Goal: Find specific page/section: Find specific page/section

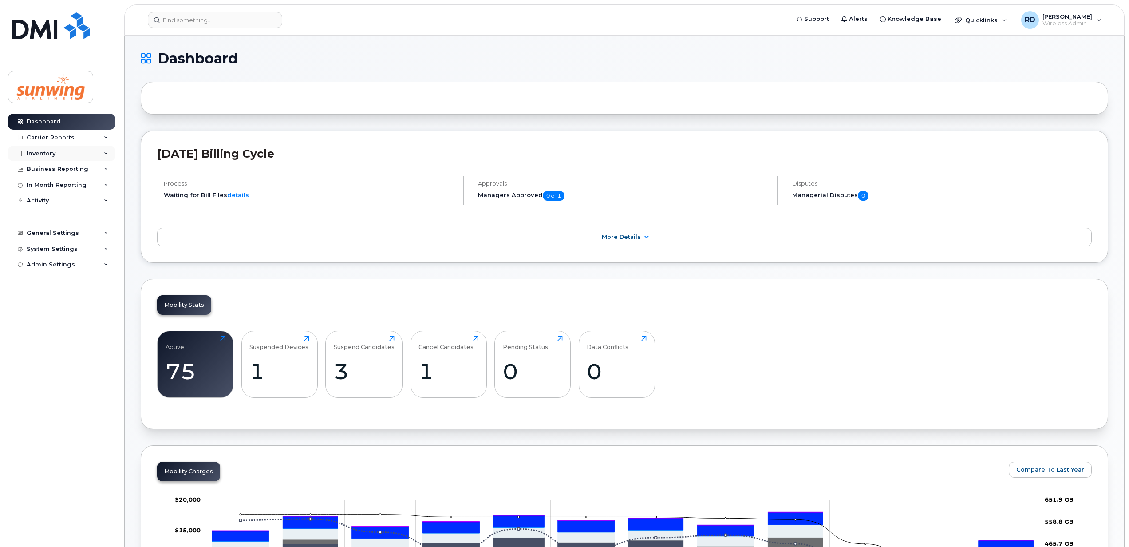
click at [47, 152] on div "Inventory" at bounding box center [41, 153] width 29 height 7
click at [48, 169] on div "Mobility Devices" at bounding box center [56, 170] width 50 height 8
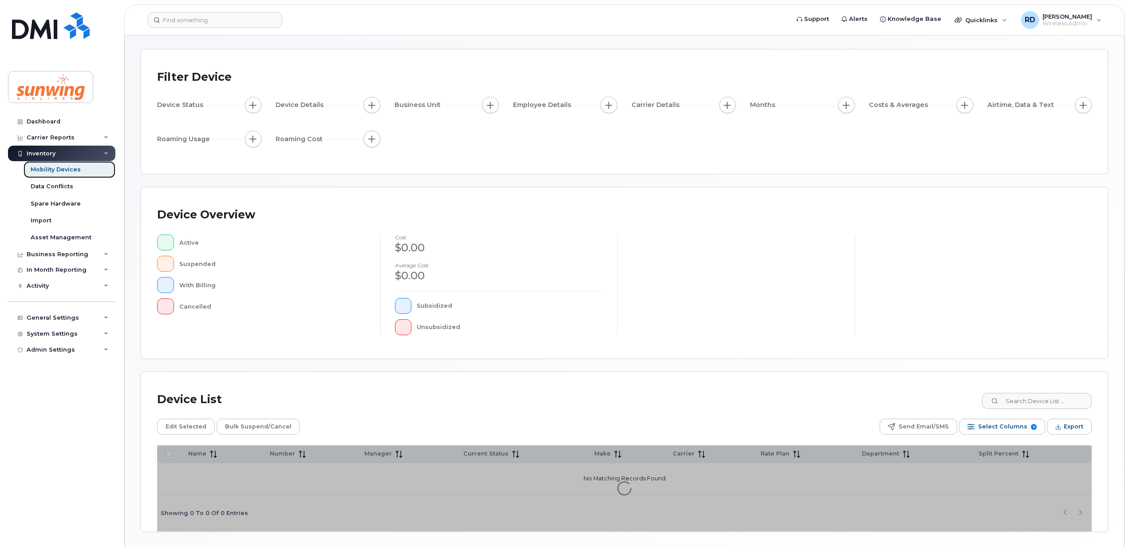
scroll to position [64, 0]
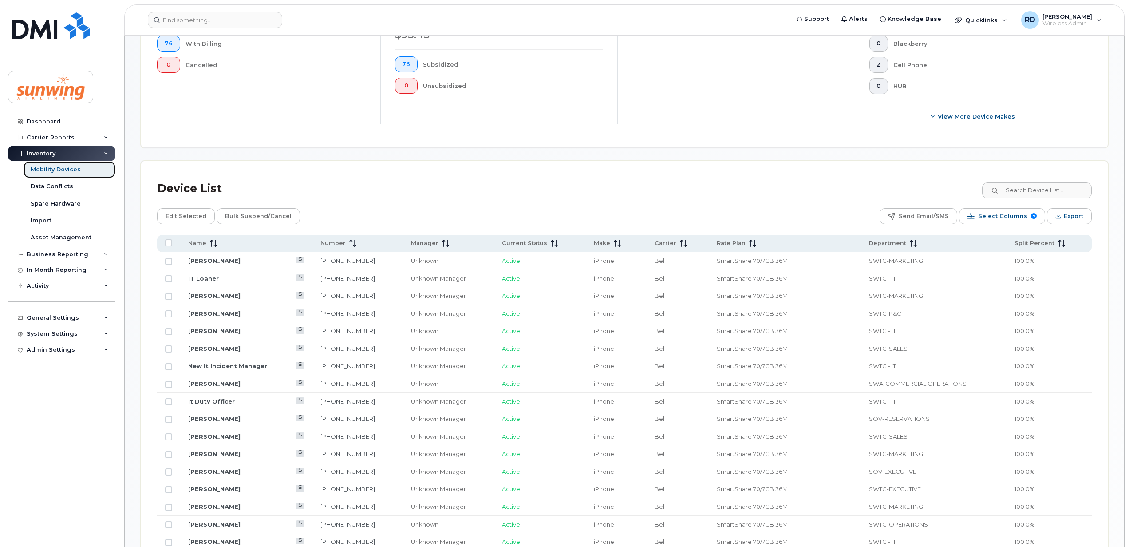
scroll to position [301, 0]
drag, startPoint x: 210, startPoint y: 245, endPoint x: 223, endPoint y: 247, distance: 13.1
click at [210, 245] on icon at bounding box center [213, 240] width 7 height 7
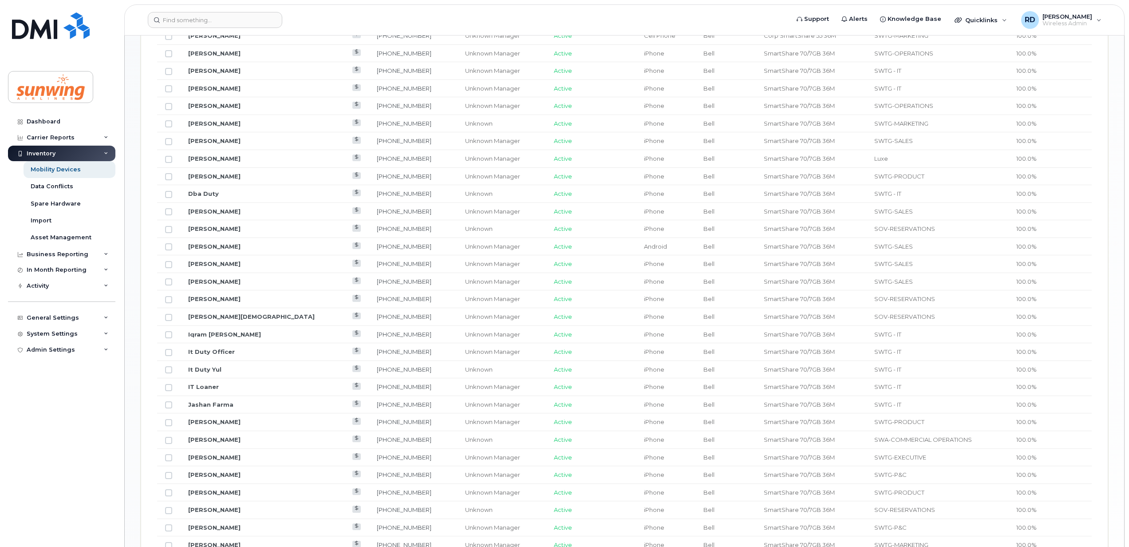
scroll to position [656, 0]
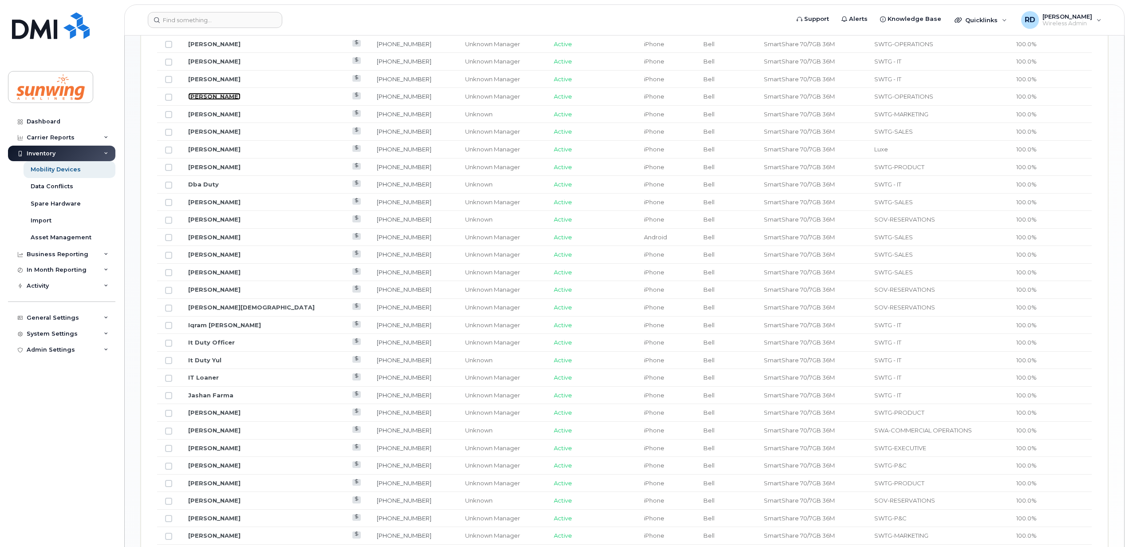
click at [203, 98] on link "Christina Groth" at bounding box center [214, 96] width 52 height 7
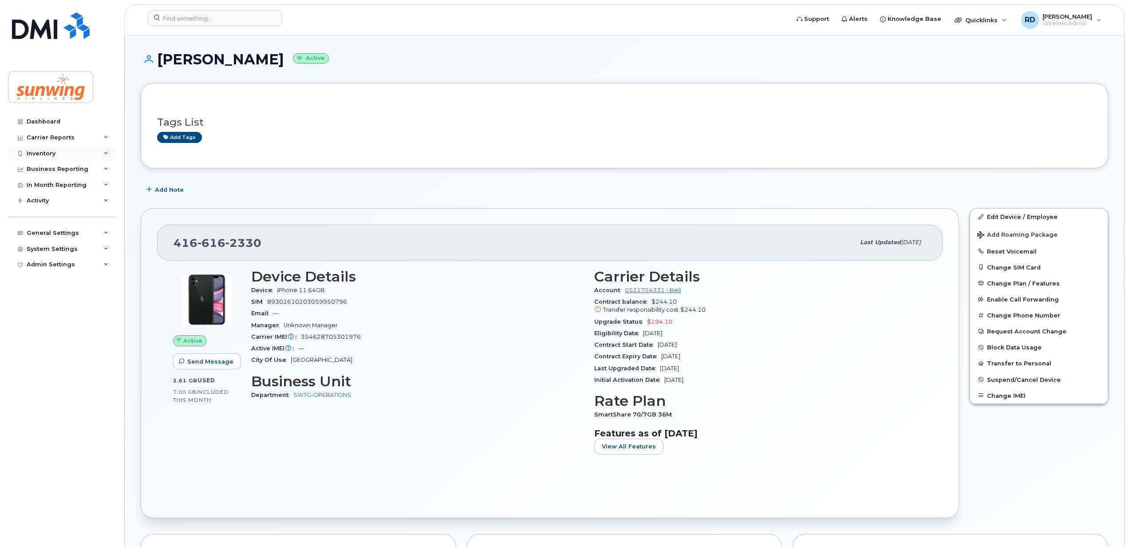
click at [52, 151] on div "Inventory" at bounding box center [41, 153] width 29 height 7
click at [58, 169] on div "Mobility Devices" at bounding box center [56, 170] width 50 height 8
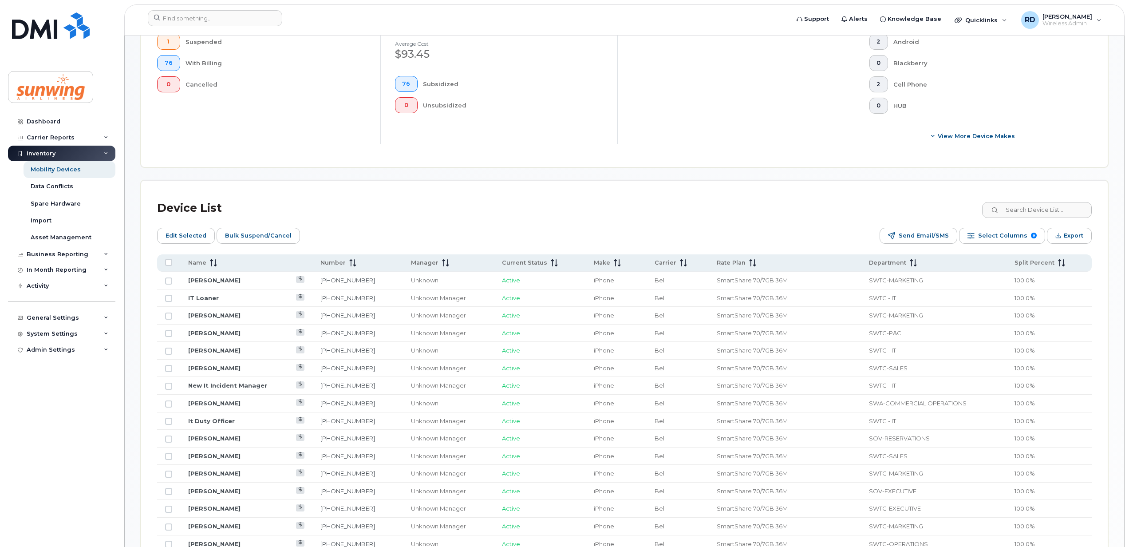
scroll to position [296, 0]
click at [213, 264] on icon at bounding box center [213, 262] width 7 height 7
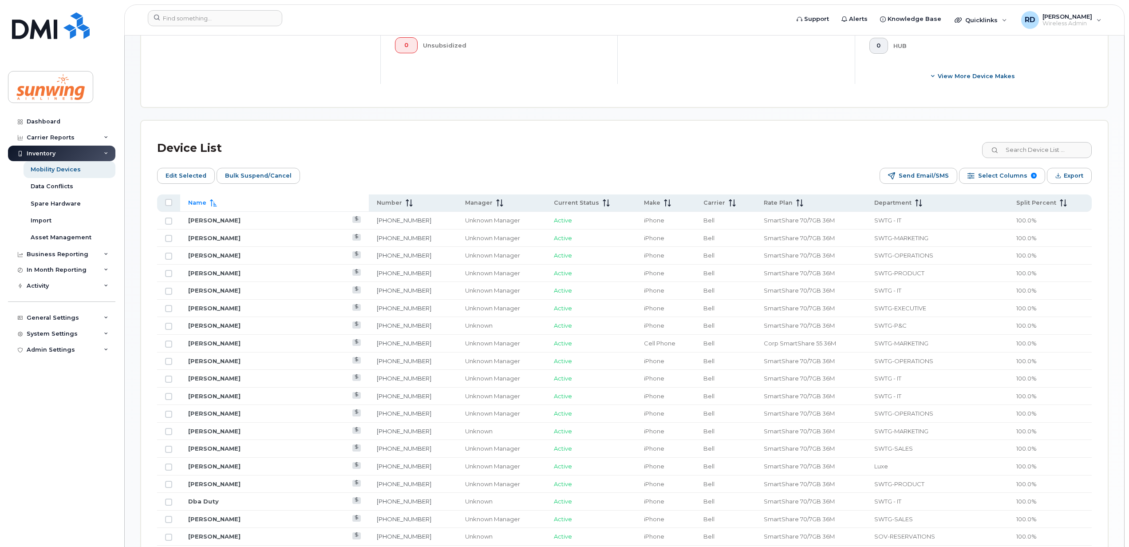
scroll to position [414, 0]
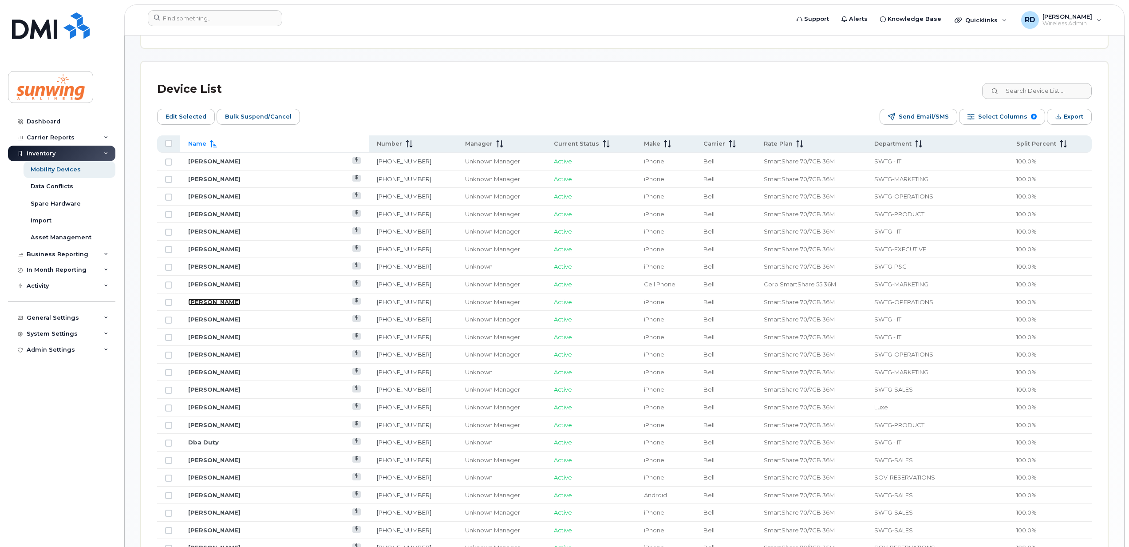
click at [214, 304] on link "[PERSON_NAME]" at bounding box center [214, 301] width 52 height 7
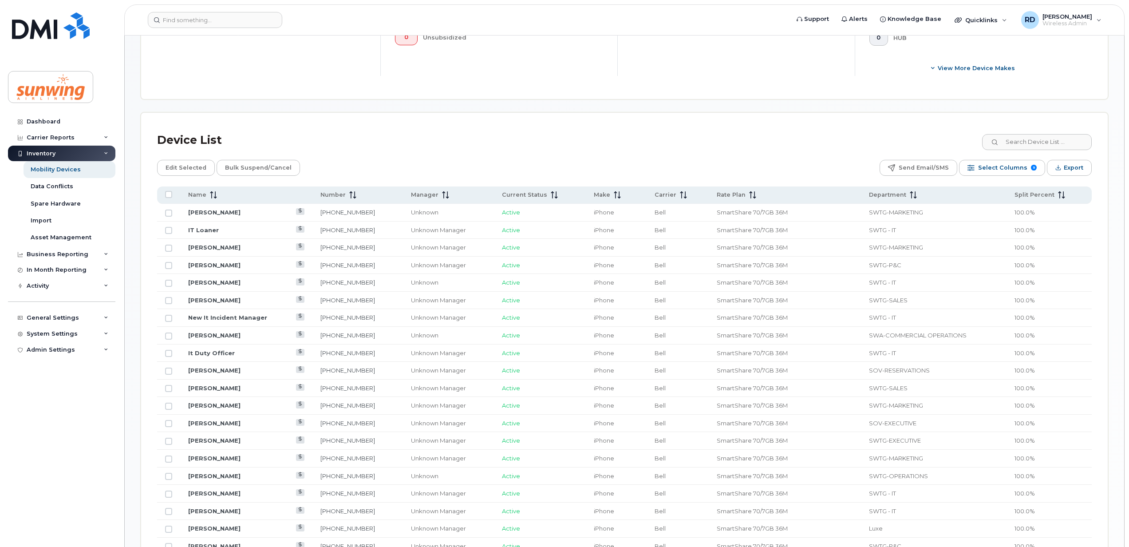
scroll to position [360, 0]
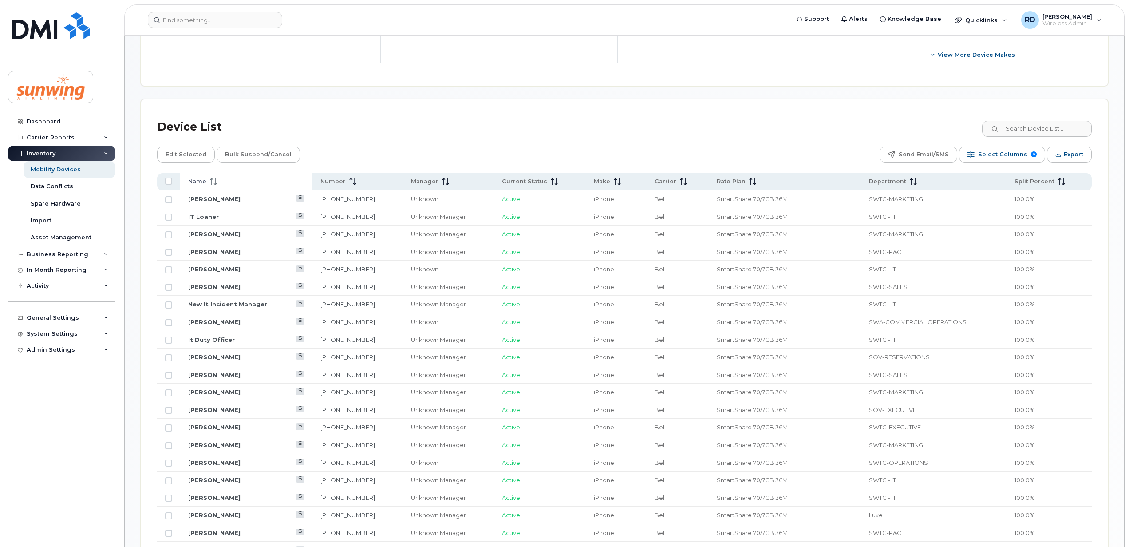
click at [219, 183] on div "Name" at bounding box center [246, 182] width 116 height 8
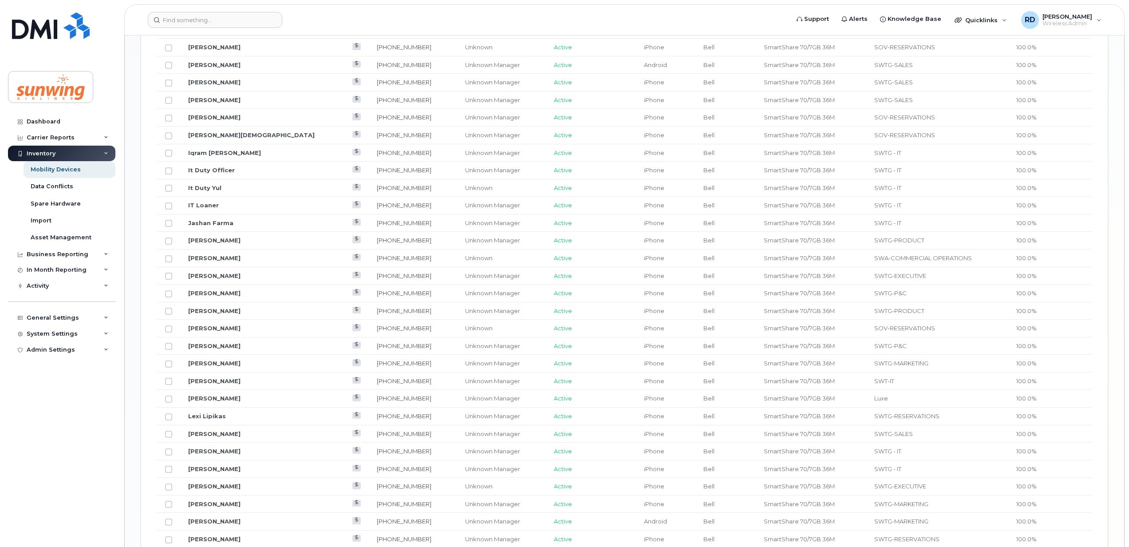
scroll to position [834, 0]
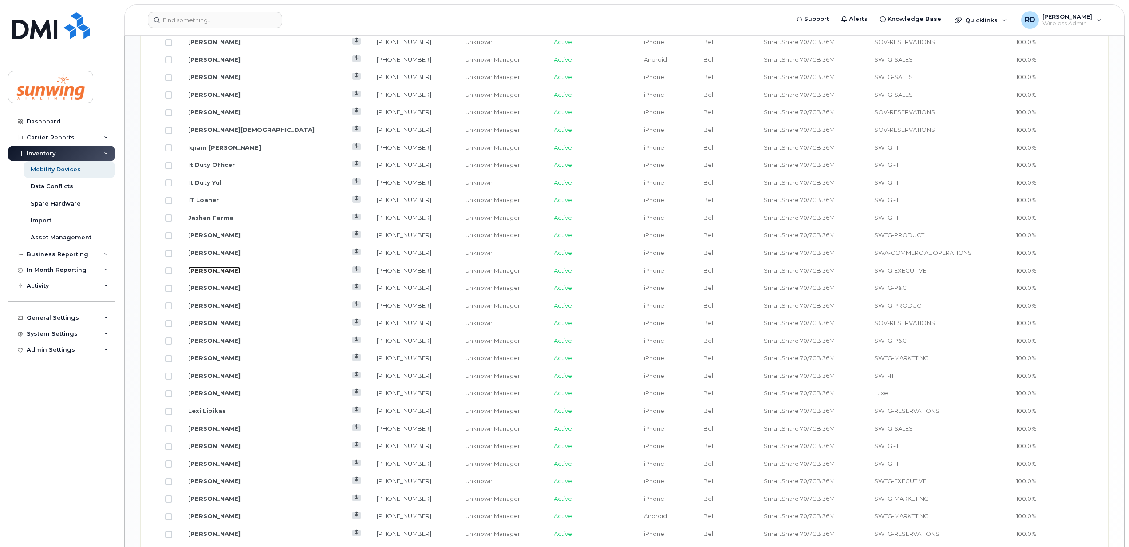
click at [211, 274] on link "[PERSON_NAME]" at bounding box center [214, 270] width 52 height 7
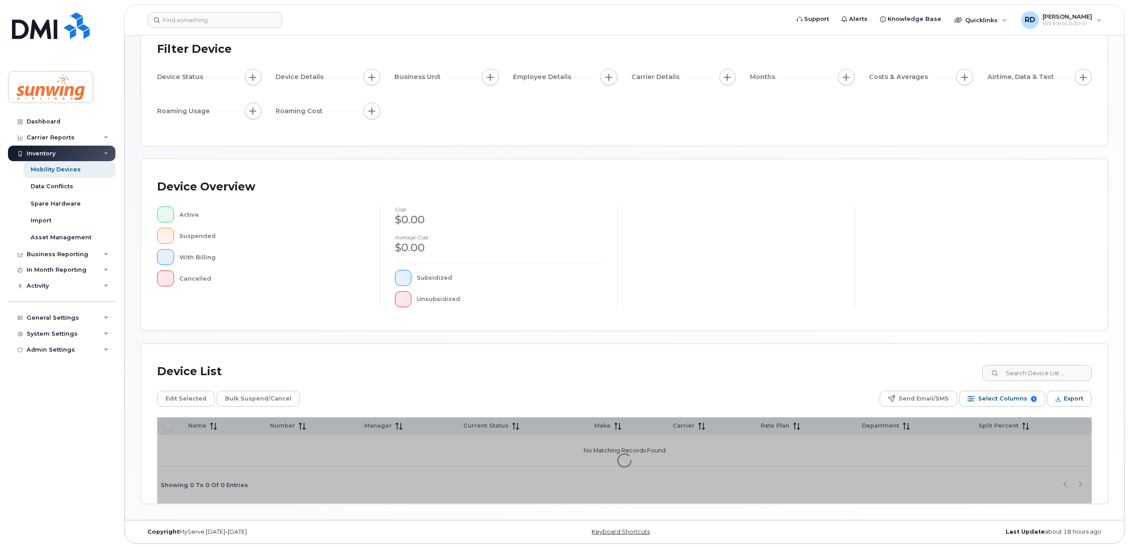
scroll to position [64, 0]
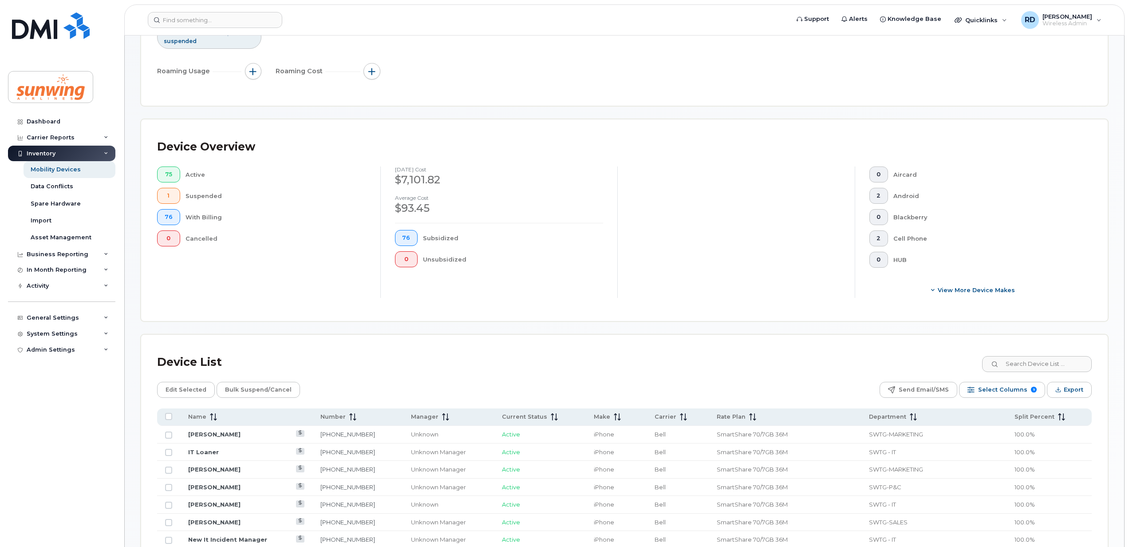
scroll to position [360, 0]
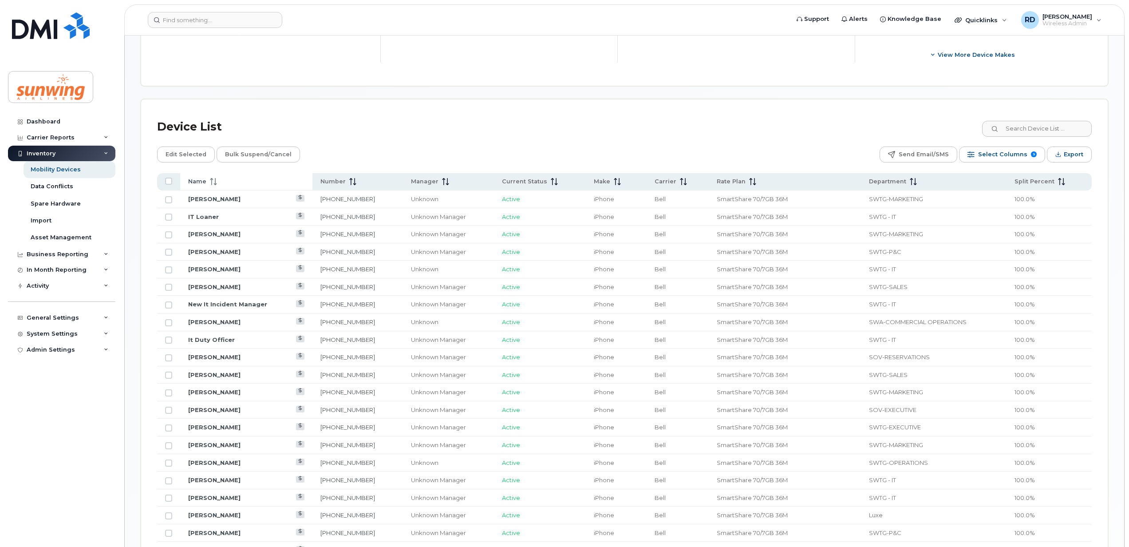
click at [198, 183] on span "Name" at bounding box center [197, 182] width 18 height 8
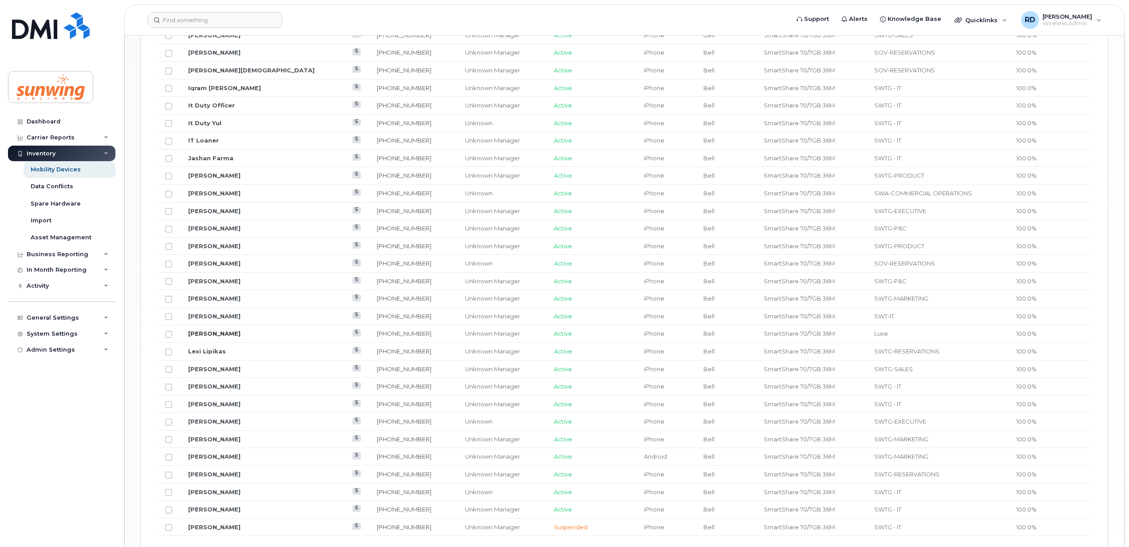
scroll to position [952, 0]
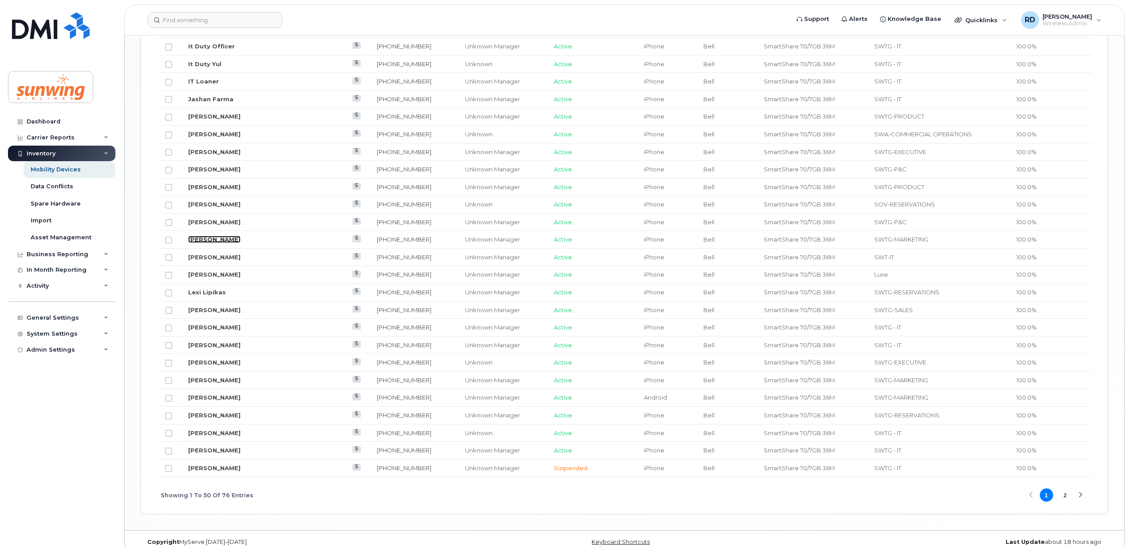
click at [213, 243] on link "[PERSON_NAME]" at bounding box center [214, 239] width 52 height 7
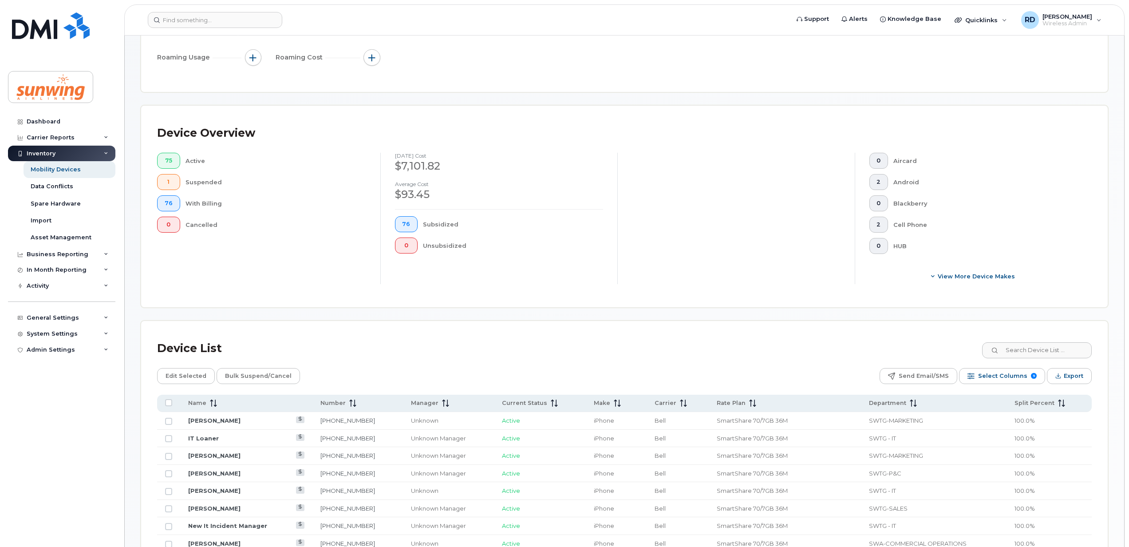
scroll to position [178, 0]
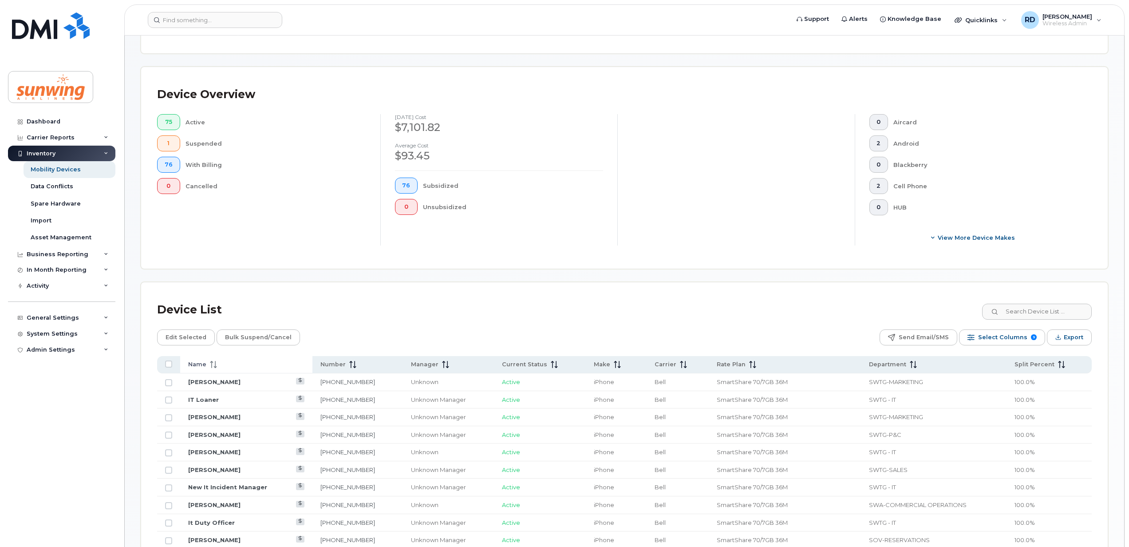
click at [216, 366] on icon at bounding box center [213, 364] width 7 height 7
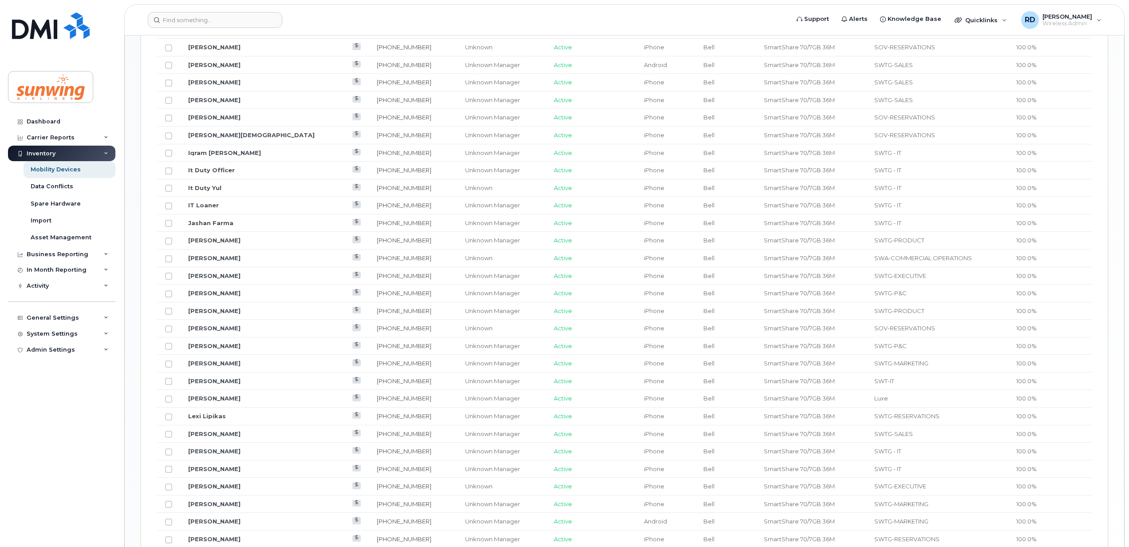
scroll to position [888, 0]
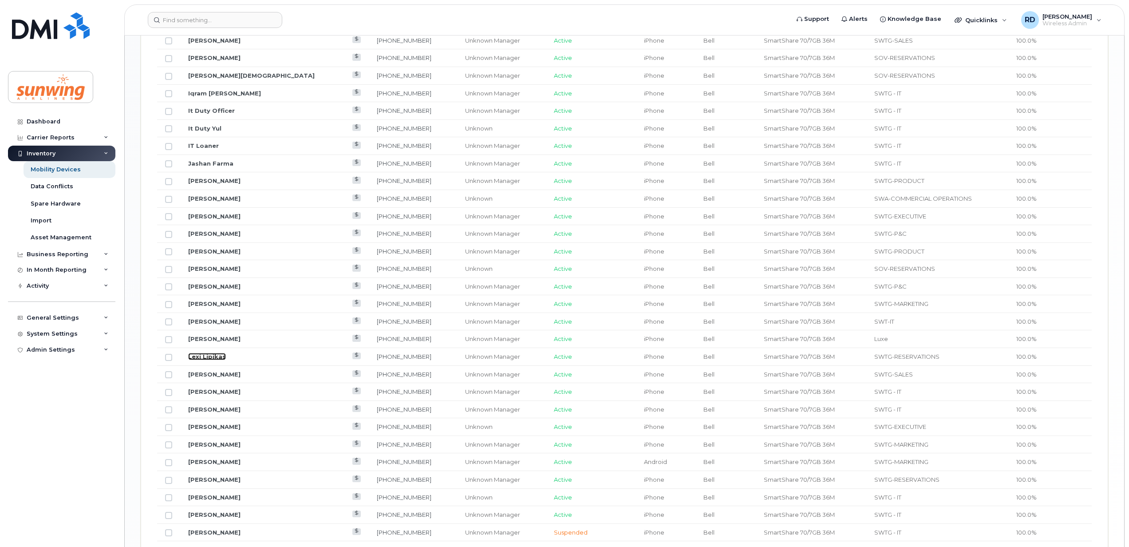
click at [215, 360] on link "Lexi Lipikas" at bounding box center [207, 356] width 38 height 7
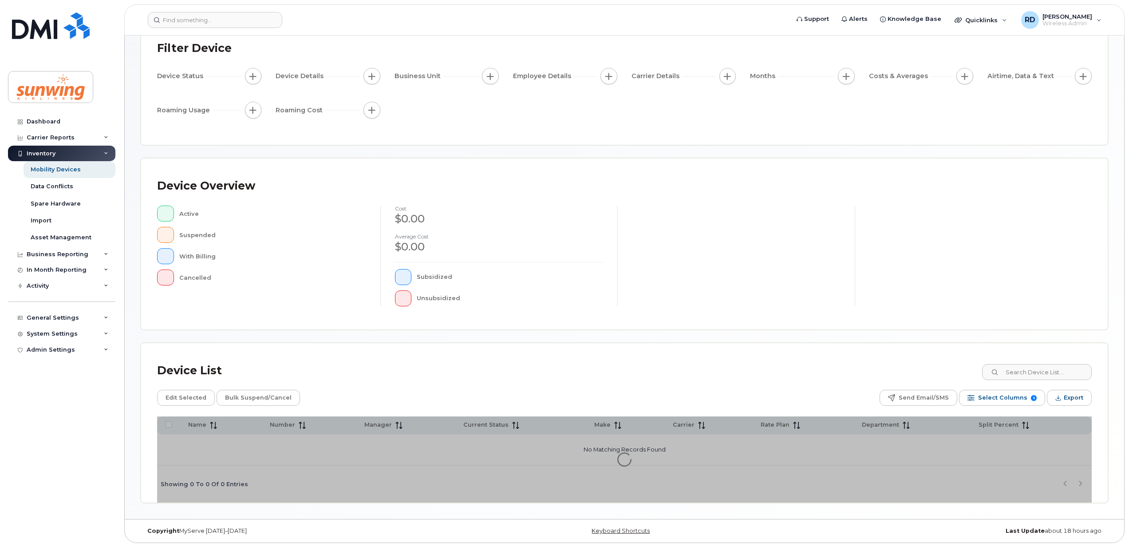
scroll to position [64, 0]
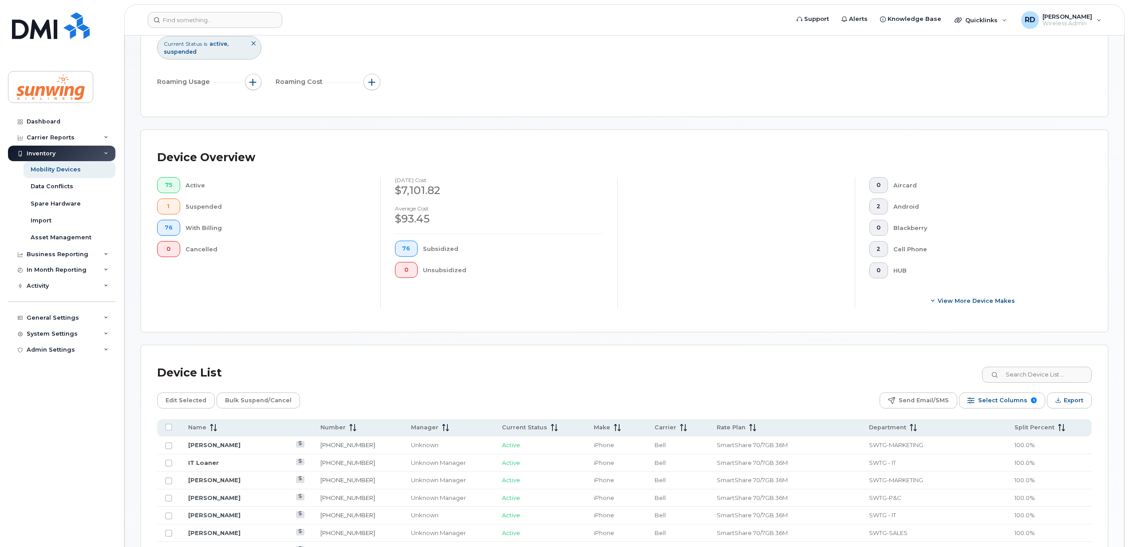
scroll to position [242, 0]
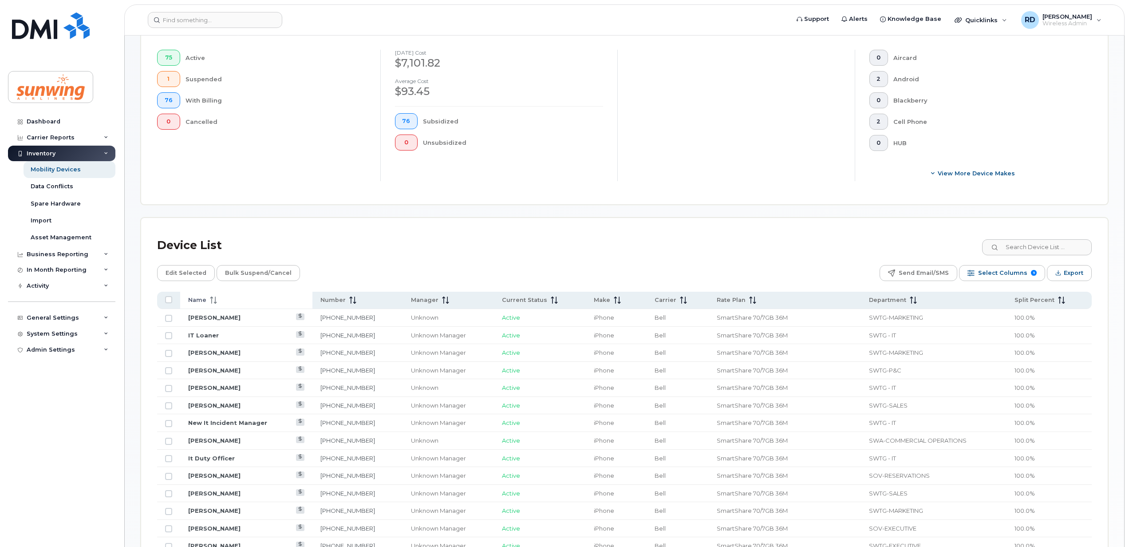
click at [210, 302] on icon at bounding box center [213, 299] width 7 height 7
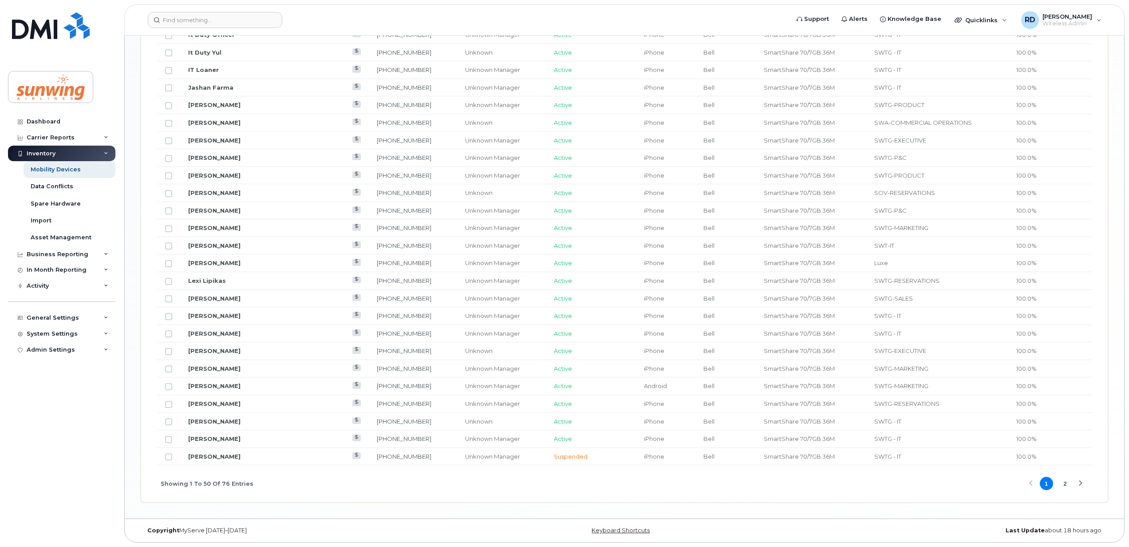
scroll to position [972, 0]
click at [213, 420] on link "[PERSON_NAME]" at bounding box center [214, 421] width 52 height 7
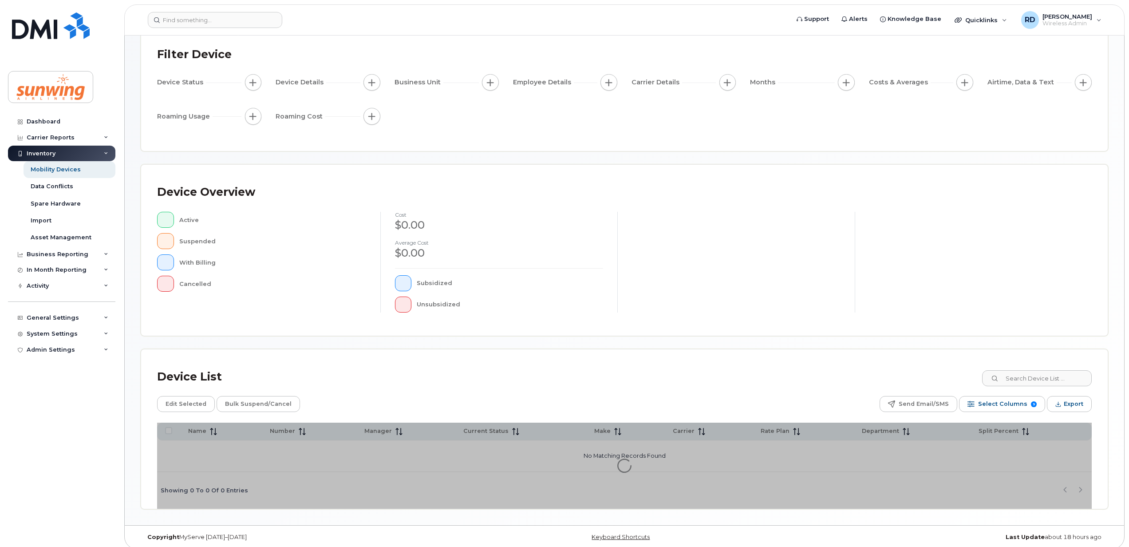
scroll to position [64, 0]
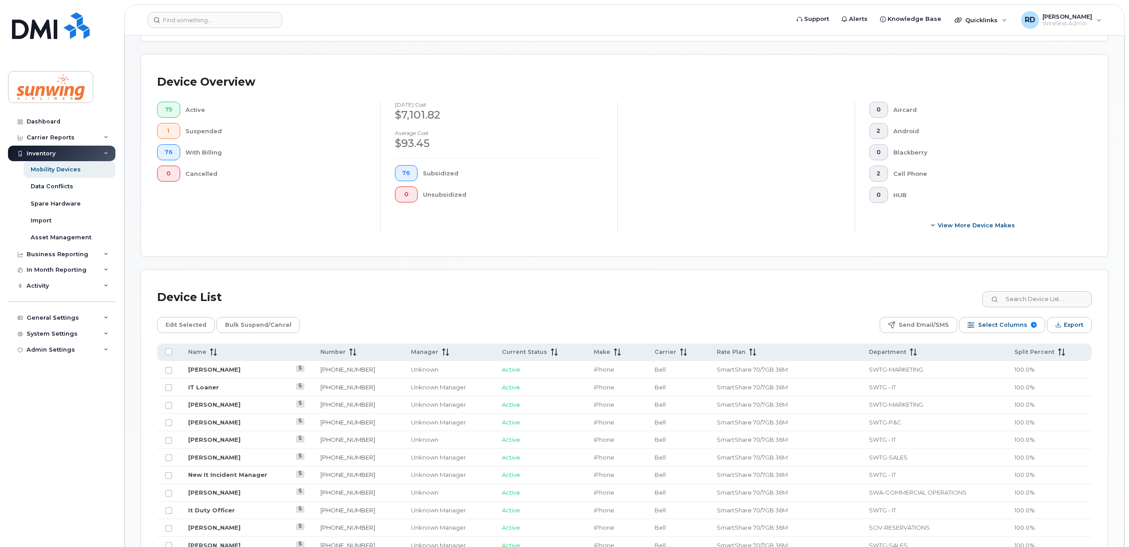
scroll to position [360, 0]
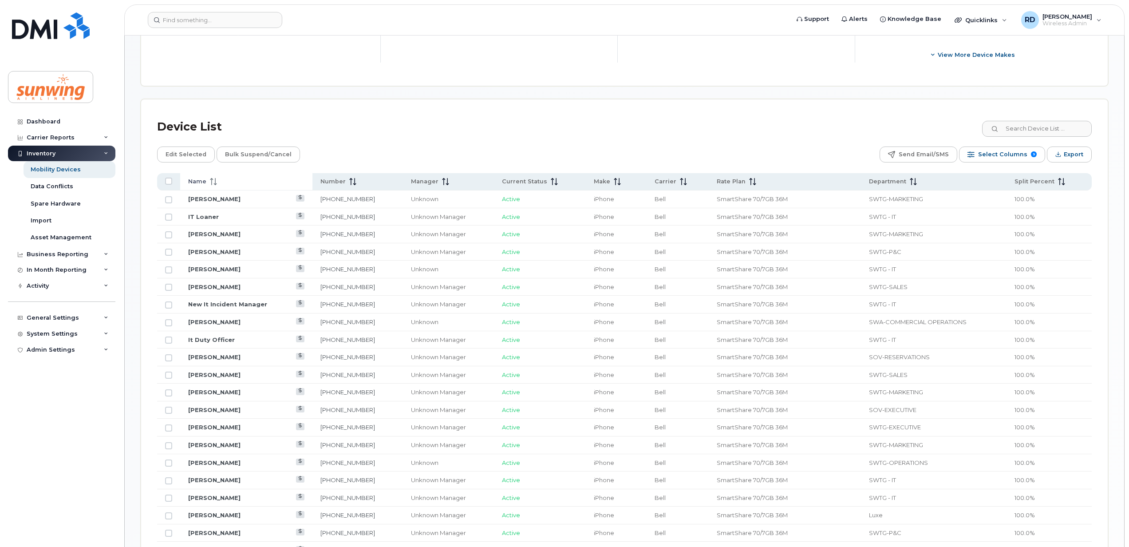
click at [208, 182] on span at bounding box center [211, 182] width 11 height 8
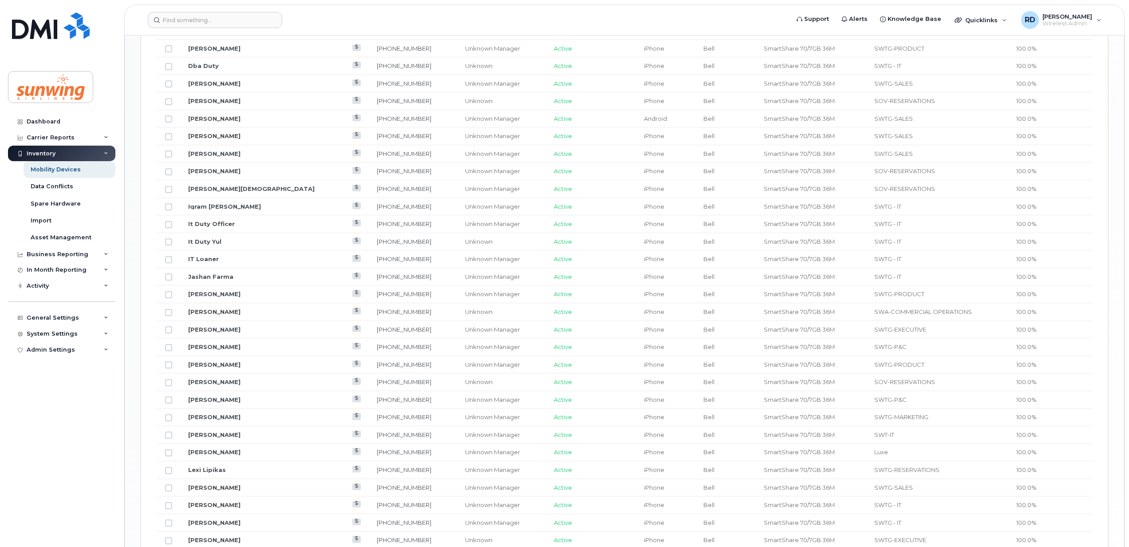
scroll to position [972, 0]
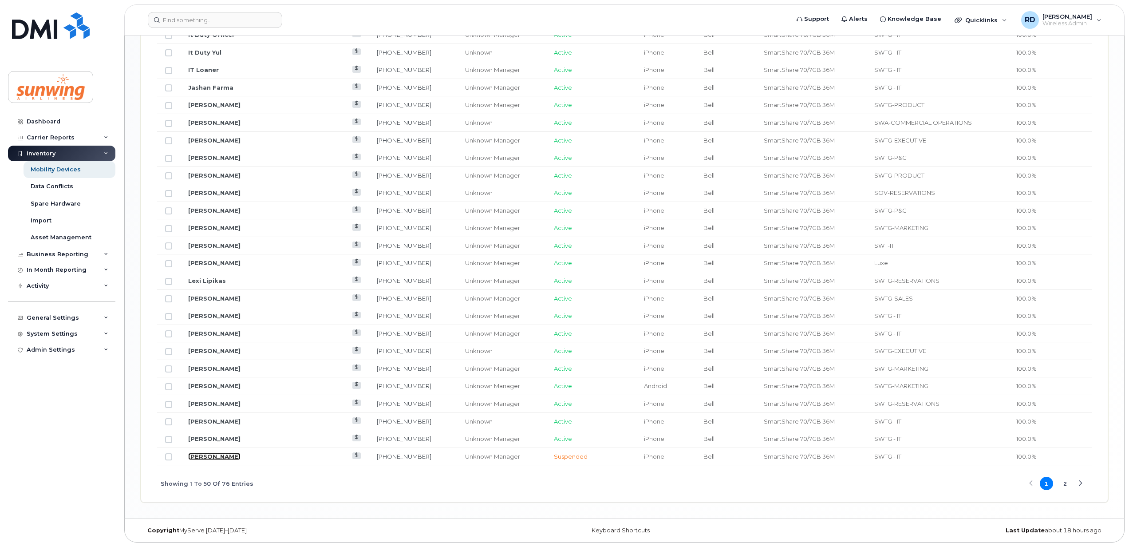
click at [210, 456] on link "[PERSON_NAME]" at bounding box center [214, 456] width 52 height 7
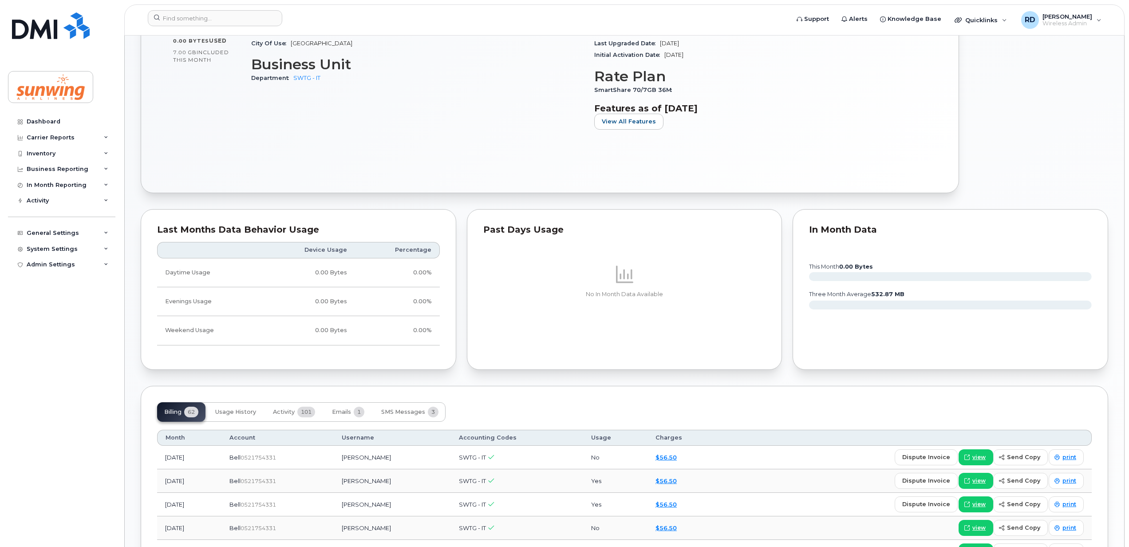
scroll to position [355, 0]
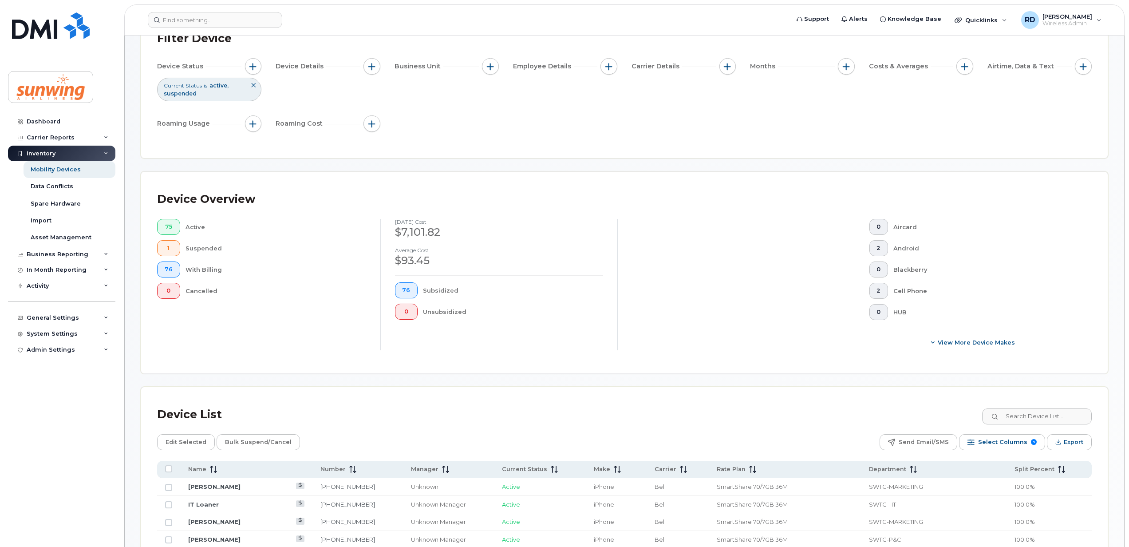
scroll to position [237, 0]
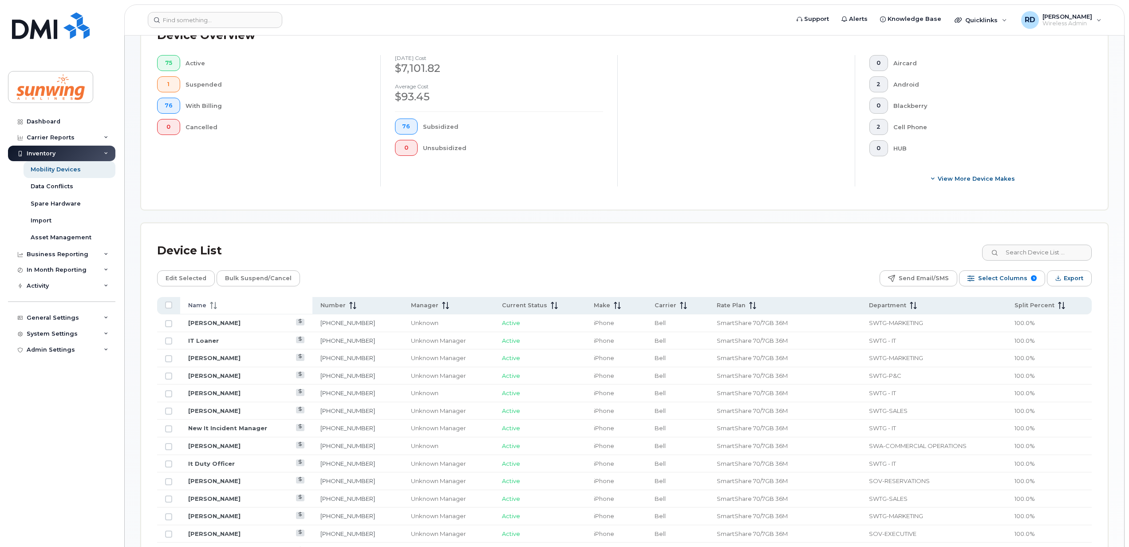
click at [204, 302] on span "Name" at bounding box center [197, 305] width 18 height 8
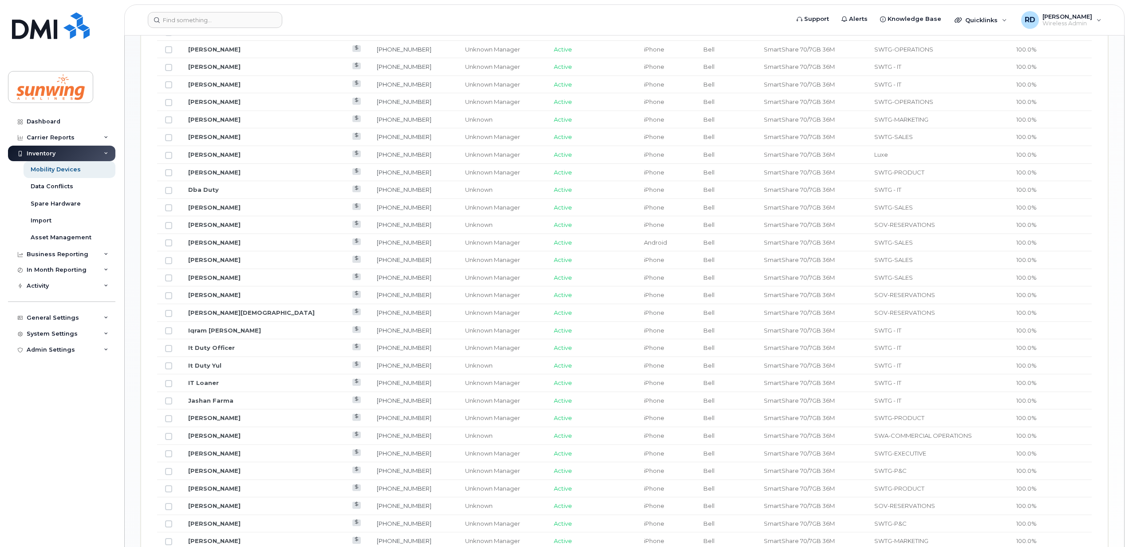
scroll to position [972, 0]
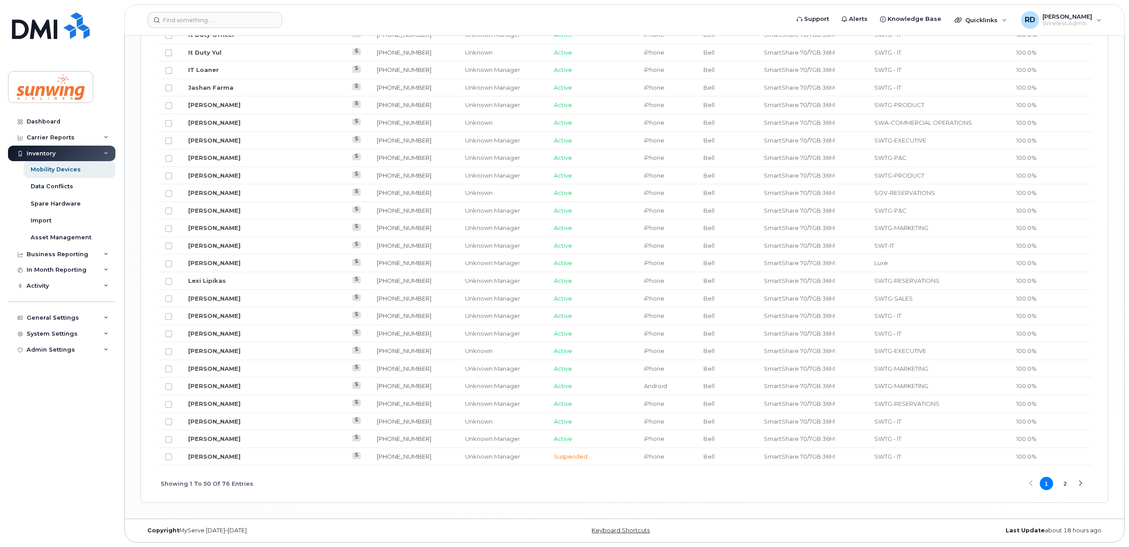
click at [1063, 485] on button "2" at bounding box center [1065, 483] width 13 height 13
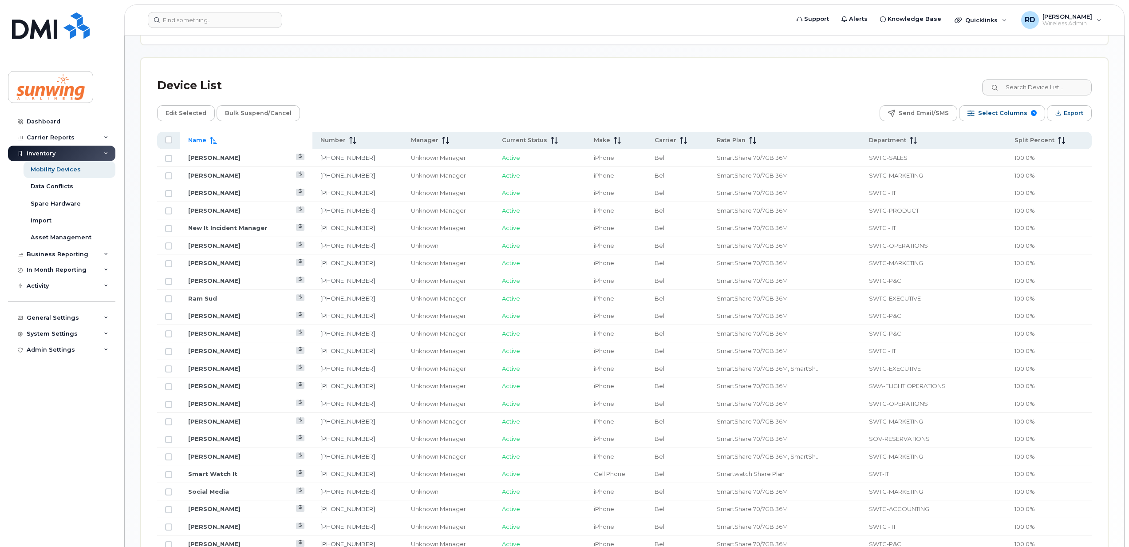
scroll to position [429, 0]
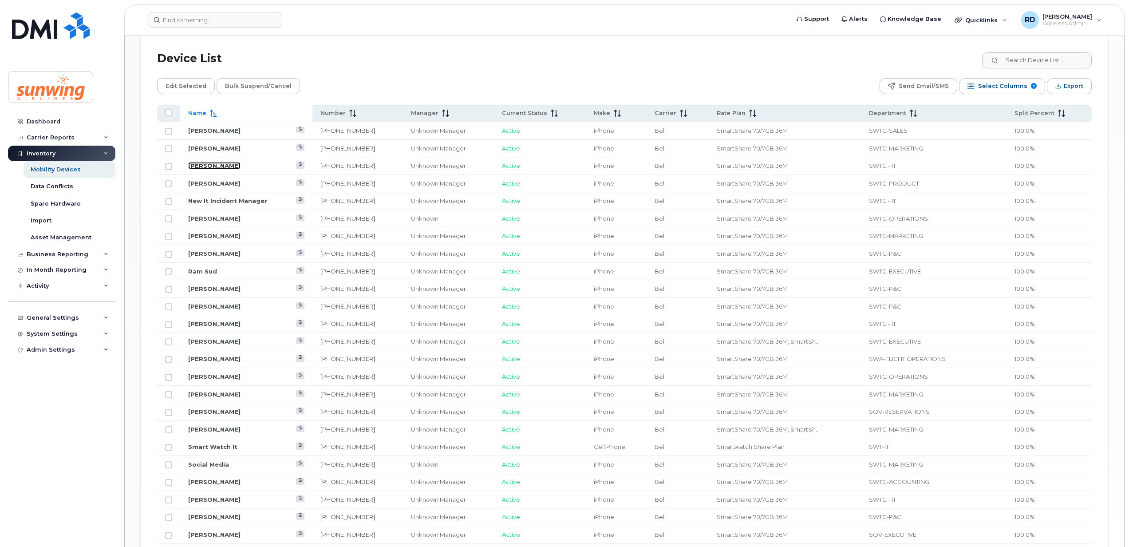
click at [202, 164] on link "[PERSON_NAME]" at bounding box center [214, 165] width 52 height 7
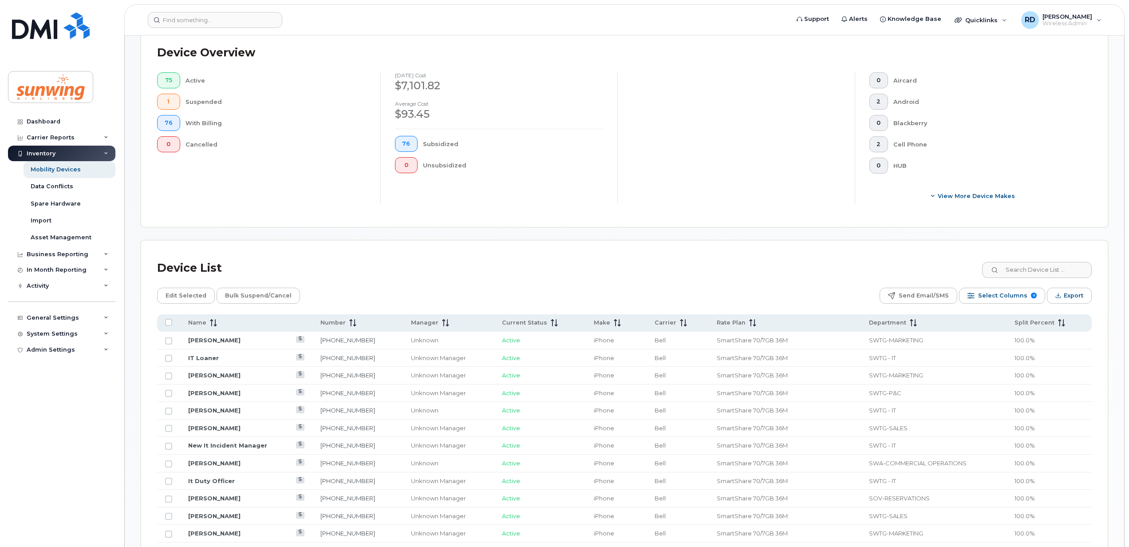
scroll to position [242, 0]
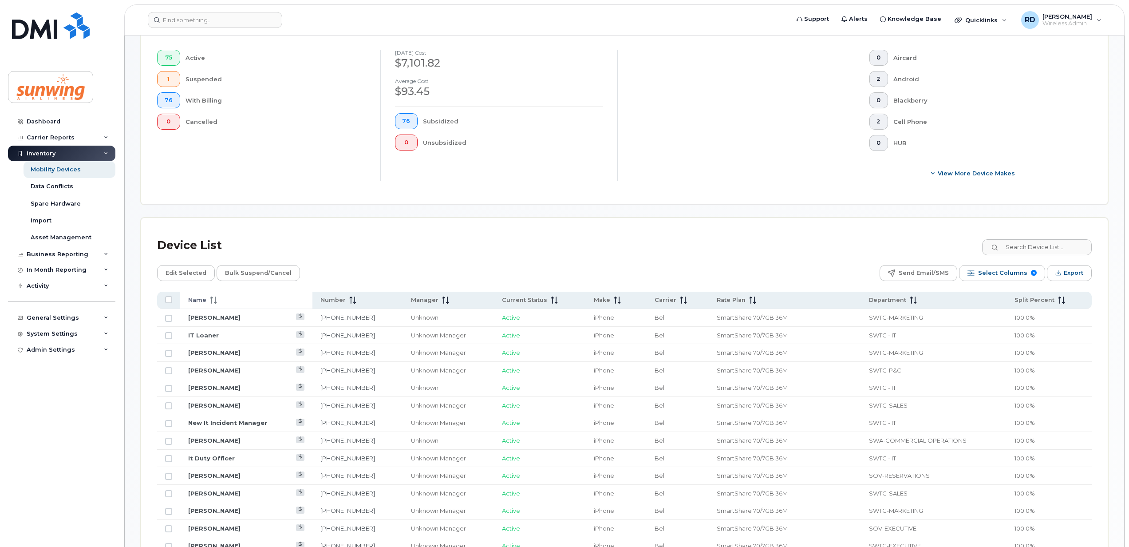
click at [210, 304] on icon at bounding box center [213, 299] width 7 height 7
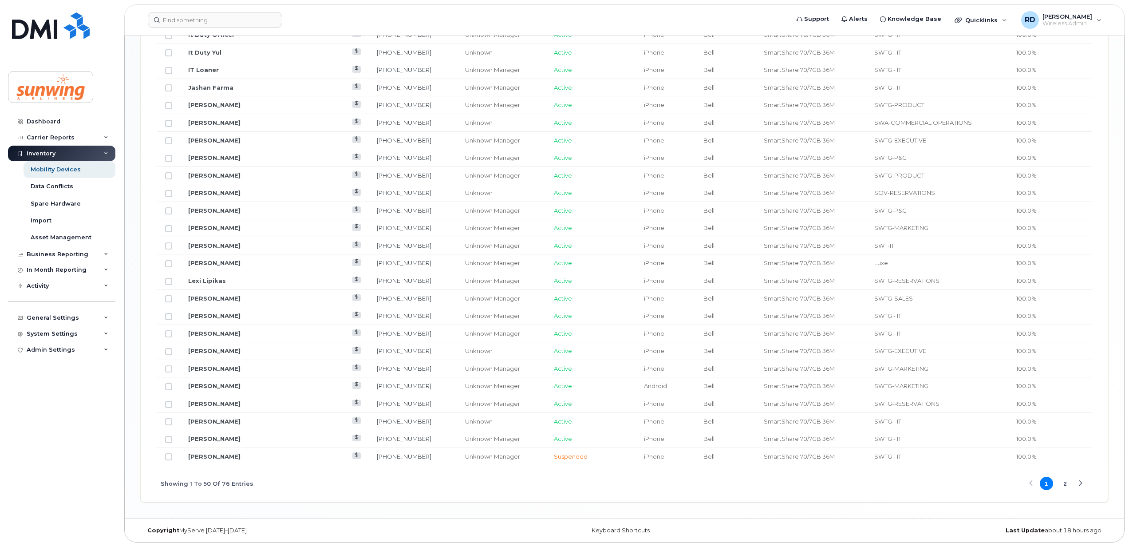
scroll to position [972, 0]
click at [1062, 485] on button "2" at bounding box center [1065, 483] width 13 height 13
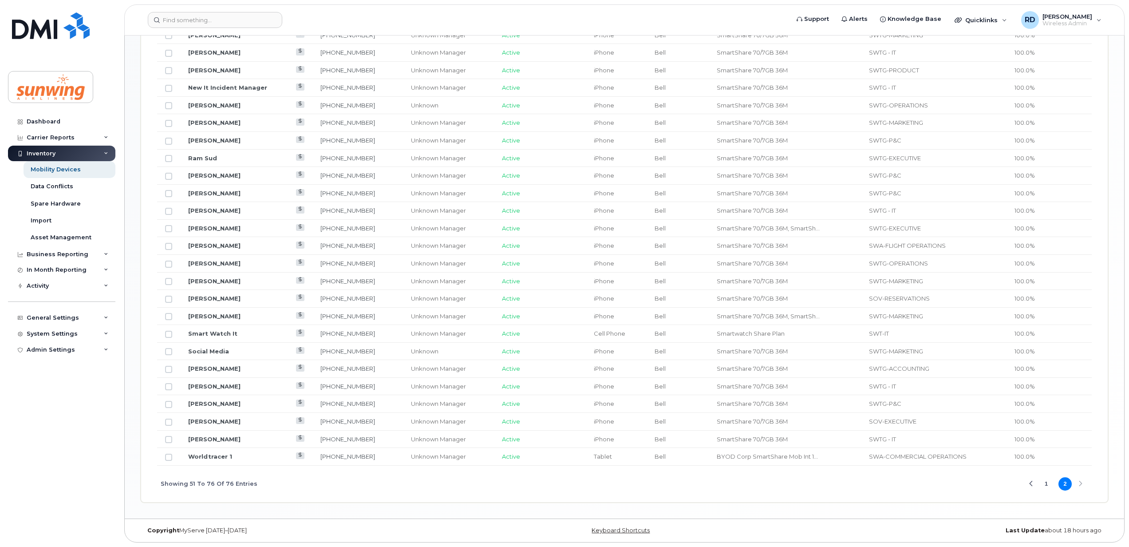
scroll to position [547, 0]
click at [199, 316] on link "[PERSON_NAME]" at bounding box center [214, 315] width 52 height 7
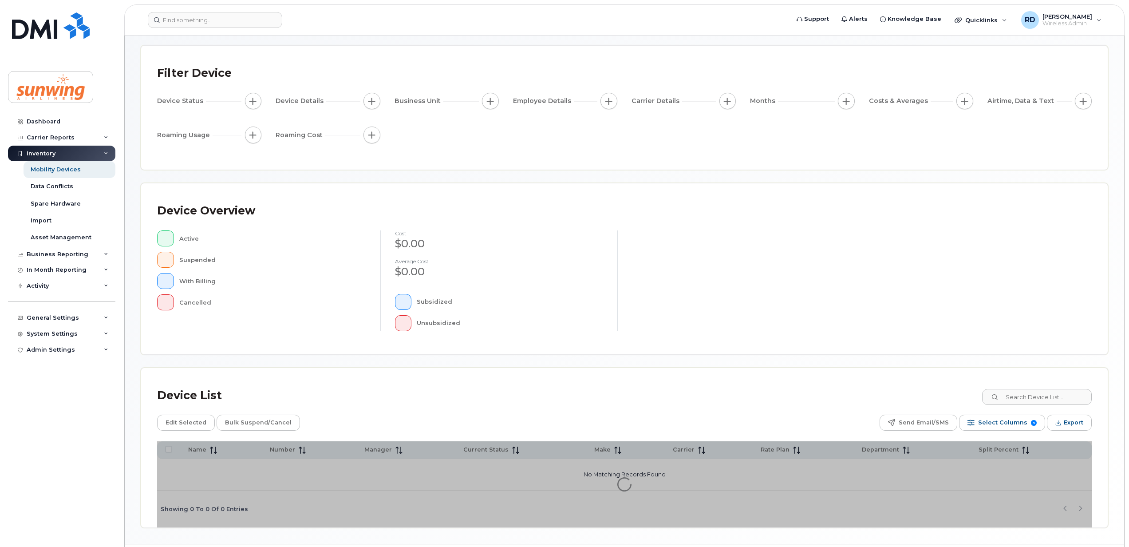
scroll to position [59, 0]
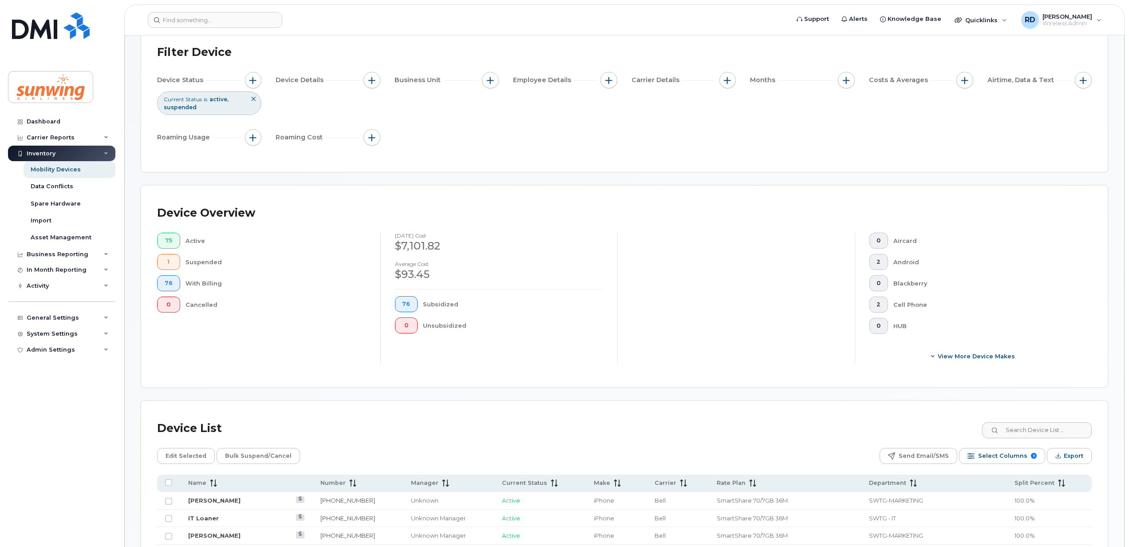
drag, startPoint x: 213, startPoint y: 484, endPoint x: 269, endPoint y: 452, distance: 64.0
click at [213, 484] on icon at bounding box center [213, 482] width 7 height 7
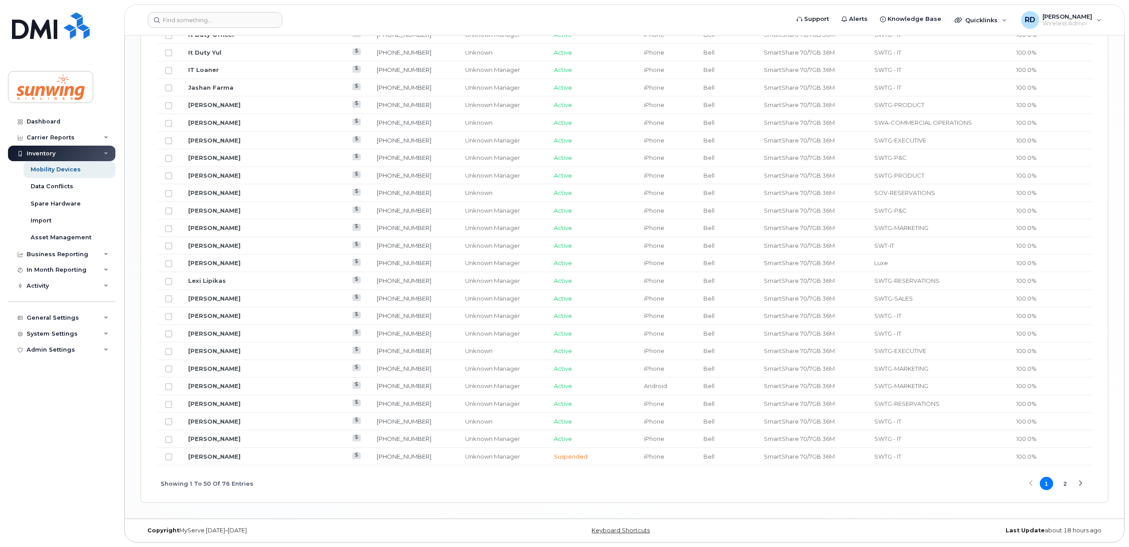
scroll to position [972, 0]
